Goal: Entertainment & Leisure: Consume media (video, audio)

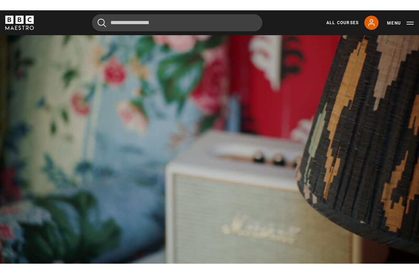
scroll to position [324, 0]
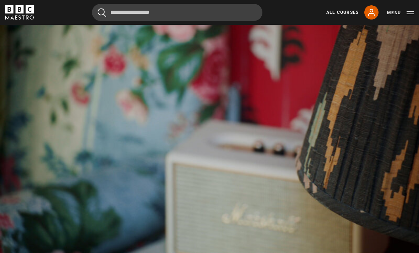
click at [235, 112] on video-js "Video Player is loading. Play Lesson Use contrast and variation 10s Skip Back 1…" at bounding box center [209, 135] width 419 height 236
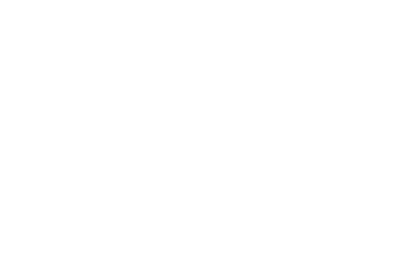
scroll to position [9, 0]
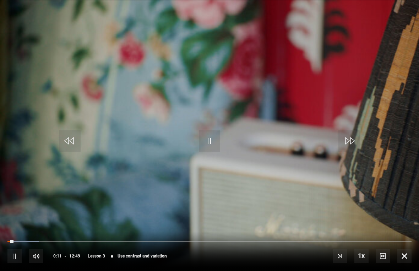
click at [243, 142] on video-js "Video Player is loading. Play Lesson Use contrast and variation 10s Skip Back 1…" at bounding box center [209, 135] width 419 height 271
click at [11, 243] on div "Progress Bar" at bounding box center [10, 241] width 6 height 1
click at [13, 238] on div "10s Skip Back 10 seconds Play 10s Skip Forward 10 seconds Loaded : 7.78% Play M…" at bounding box center [209, 251] width 419 height 39
click at [11, 238] on div "10s Skip Back 10 seconds Pause 10s Skip Forward 10 seconds Loaded : 7.78% Pause…" at bounding box center [209, 251] width 419 height 39
click at [13, 241] on div "Progress Bar" at bounding box center [9, 241] width 5 height 1
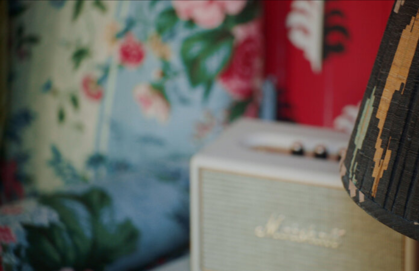
click at [14, 239] on video-js "Video Player is loading. Play Lesson Use contrast and variation 10s Skip Back 1…" at bounding box center [209, 135] width 419 height 271
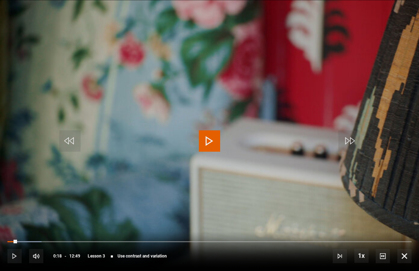
click at [12, 238] on div "10s Skip Back 10 seconds Play 10s Skip Forward 10 seconds Loaded : 8.42% Play M…" at bounding box center [209, 251] width 419 height 39
click at [16, 236] on div "10s Skip Back 10 seconds Play 10s Skip Forward 10 seconds Loaded : 8.42% Play M…" at bounding box center [209, 251] width 419 height 39
click at [16, 241] on div "Progress Bar" at bounding box center [12, 241] width 10 height 1
click at [33, 171] on video-js "Video Player is loading. Play Lesson Use contrast and variation 10s Skip Back 1…" at bounding box center [209, 135] width 419 height 271
click at [25, 170] on video-js "Video Player is loading. Play Lesson Use contrast and variation 10s Skip Back 1…" at bounding box center [209, 135] width 419 height 271
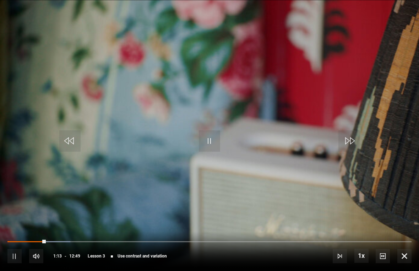
click at [25, 170] on video-js "Video Player is loading. Play Lesson Use contrast and variation 10s Skip Back 1…" at bounding box center [209, 135] width 419 height 271
click at [47, 242] on div "Progress Bar" at bounding box center [26, 241] width 39 height 1
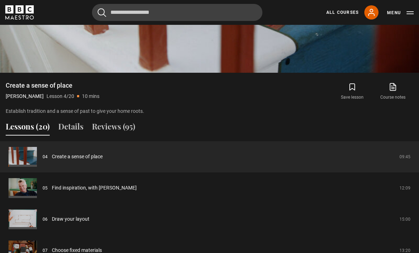
scroll to position [504, 0]
click at [103, 159] on link "Create a sense of place" at bounding box center [77, 156] width 51 height 7
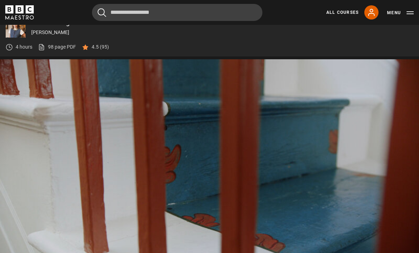
scroll to position [300, 0]
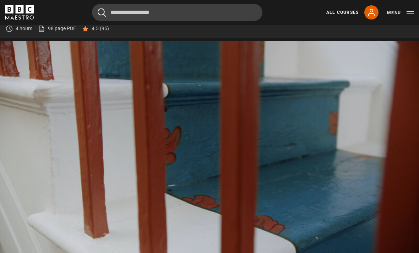
click at [260, 189] on video-js "Video Player is loading. Play Lesson Create a sense of place 10s Skip Back 10 s…" at bounding box center [209, 159] width 419 height 236
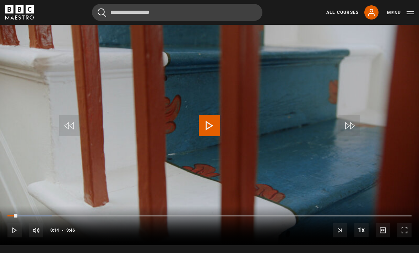
scroll to position [334, 0]
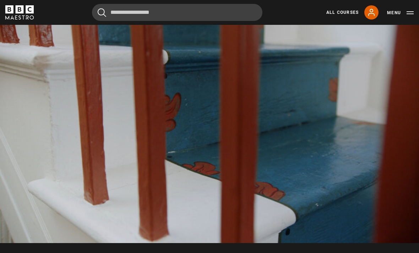
click at [381, 196] on video-js "Video Player is loading. Play Lesson Create a sense of place 10s Skip Back 10 s…" at bounding box center [209, 125] width 419 height 236
